Goal: Task Accomplishment & Management: Manage account settings

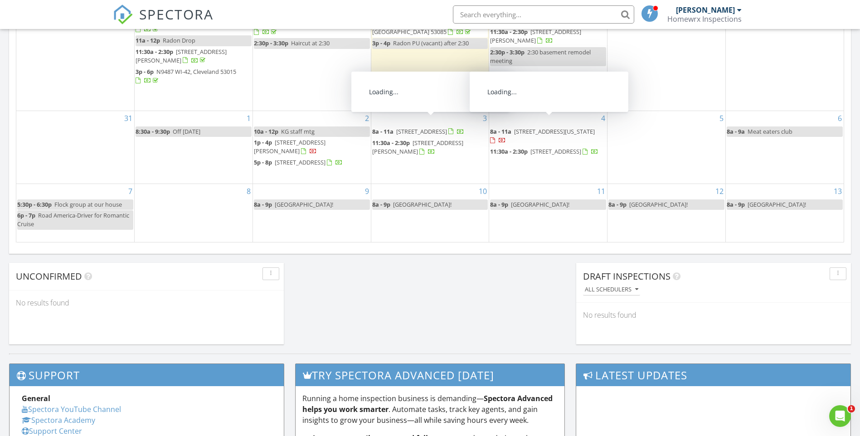
scroll to position [840, 874]
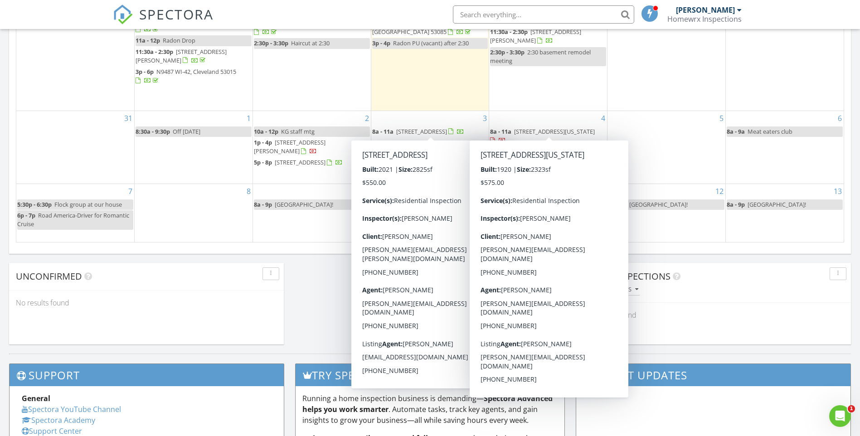
drag, startPoint x: 0, startPoint y: 0, endPoint x: 532, endPoint y: 122, distance: 546.4
click at [532, 127] on span "[STREET_ADDRESS][US_STATE]" at bounding box center [554, 131] width 81 height 8
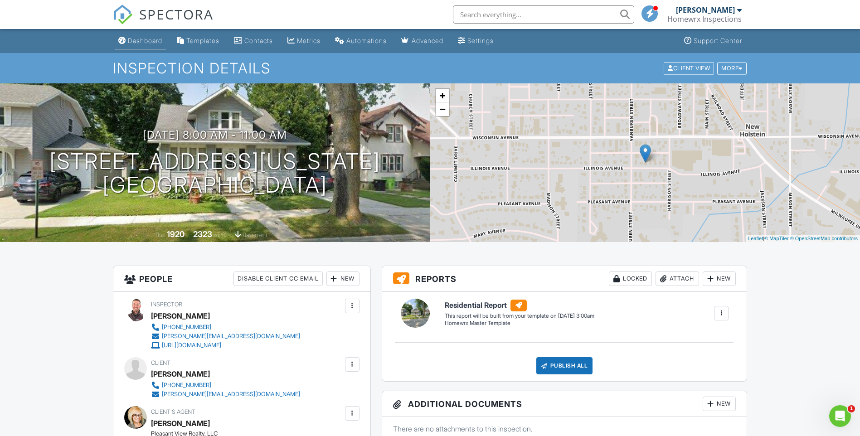
click at [153, 40] on div "Dashboard" at bounding box center [145, 41] width 34 height 8
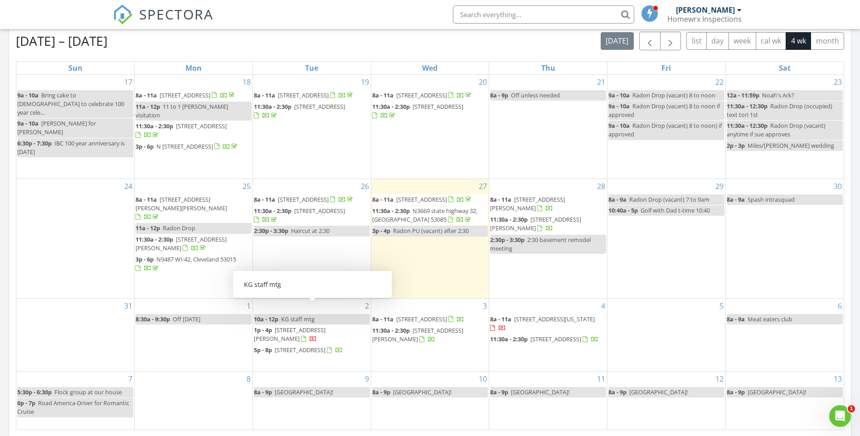
scroll to position [454, 0]
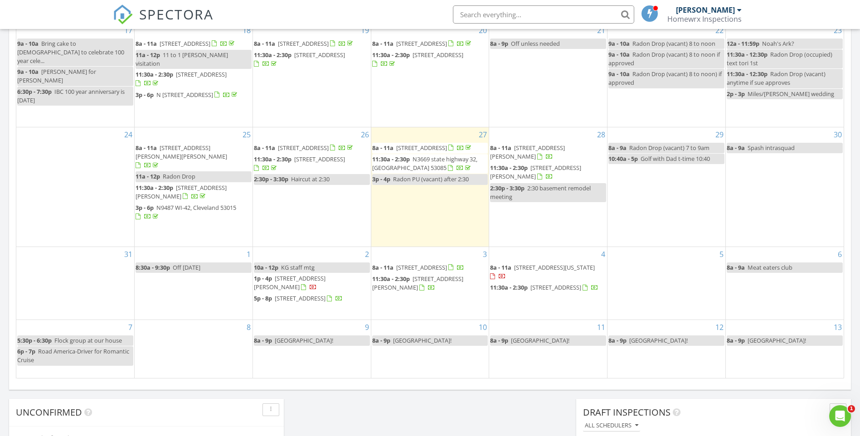
click at [397, 266] on span "N3599 Red Oak Dr, Campbellsport 53010" at bounding box center [421, 268] width 51 height 8
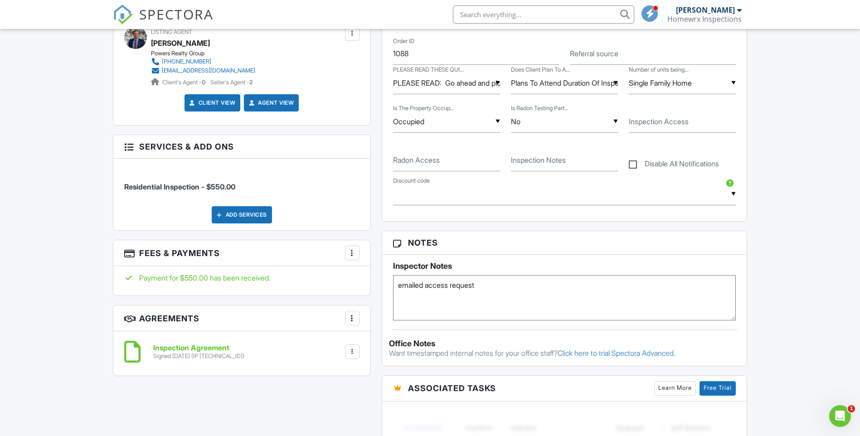
drag, startPoint x: 388, startPoint y: 290, endPoint x: 298, endPoint y: 290, distance: 89.8
click at [298, 290] on div "All emails and texts are disabled for this inspection! All emails and texts hav…" at bounding box center [430, 222] width 646 height 821
paste textarea "That day/time works great. I will be there to provide access. The well/septic t…"
type textarea "That day/time works great. I will be there to provide access. The well/septic t…"
click at [45, 286] on div "Dashboard Templates Contacts Metrics Automations Advanced Settings Support Cent…" at bounding box center [430, 232] width 860 height 1315
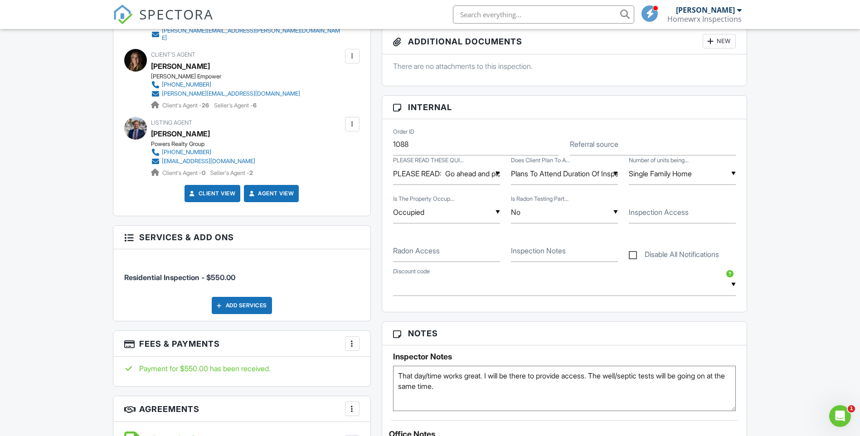
scroll to position [317, 0]
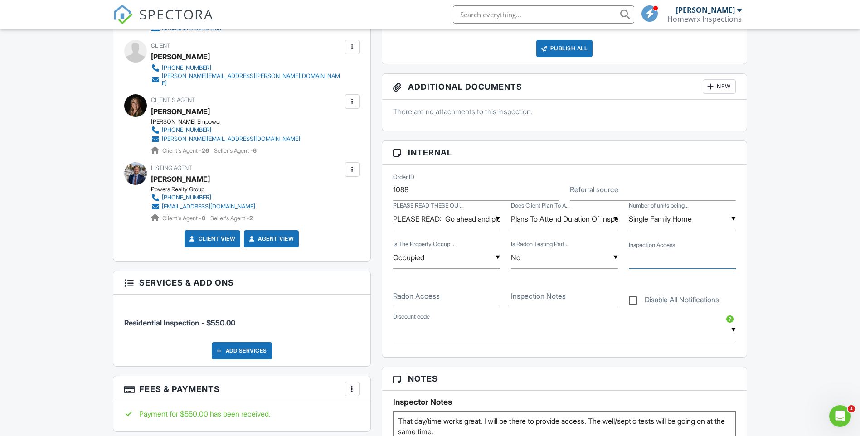
click at [660, 263] on input "Inspection Access" at bounding box center [682, 258] width 107 height 22
type input "listing agent will be there"
click at [772, 238] on div "Dashboard Templates Contacts Metrics Automations Advanced Settings Support Cent…" at bounding box center [430, 369] width 860 height 1315
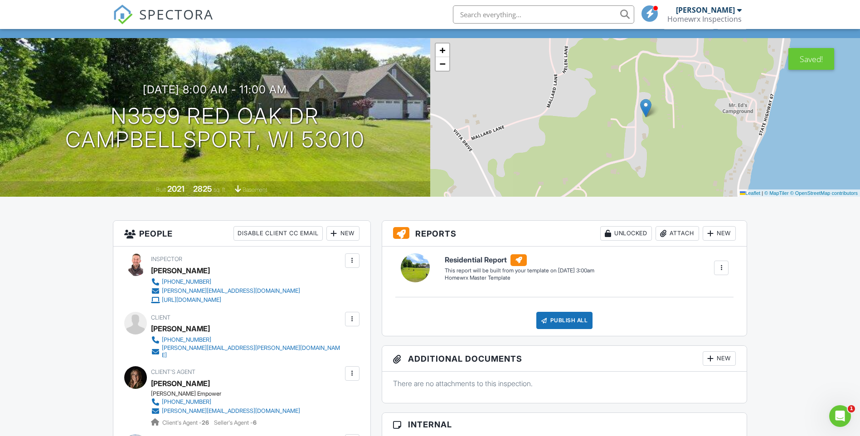
scroll to position [0, 0]
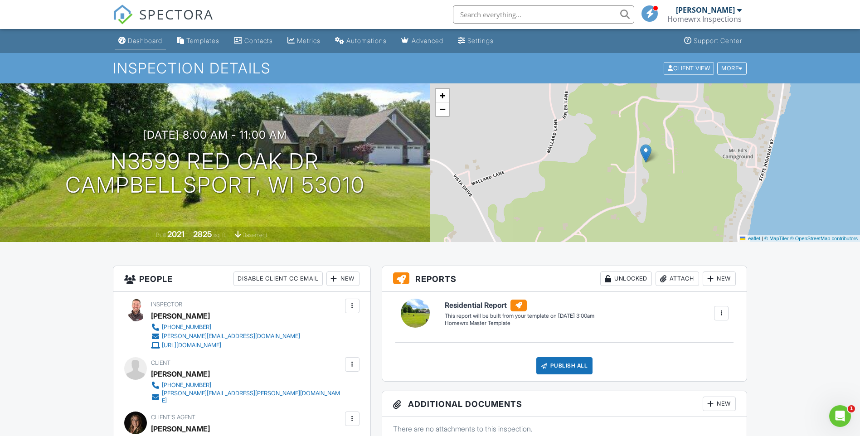
click at [145, 41] on div "Dashboard" at bounding box center [145, 41] width 34 height 8
